Goal: Find specific page/section

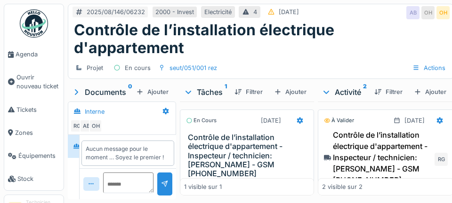
click at [36, 61] on link "Agenda" at bounding box center [33, 54] width 59 height 23
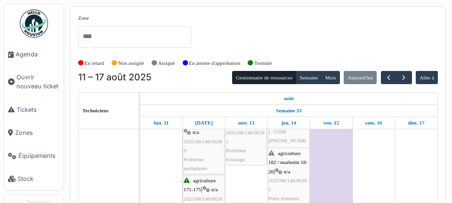
scroll to position [386, 0]
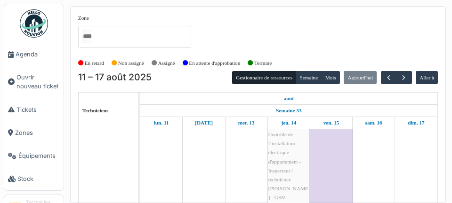
click at [25, 59] on link "Agenda" at bounding box center [33, 54] width 59 height 23
click at [437, 120] on div "août [PERSON_NAME] 33 [DATE] mer. 13 jeu. 14 ven. 15 sam. 16 dim. 17" at bounding box center [288, 111] width 297 height 37
